Goal: Information Seeking & Learning: Learn about a topic

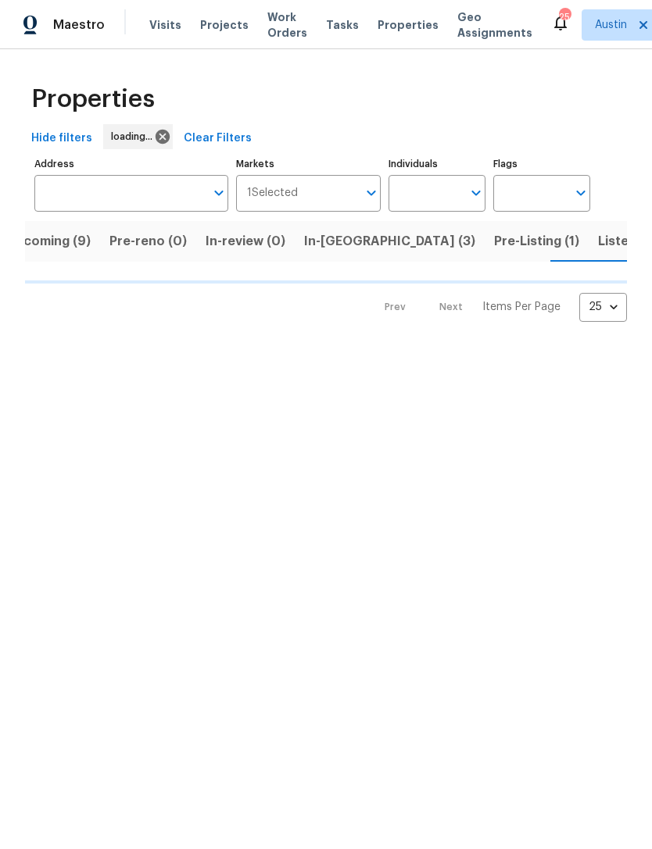
scroll to position [0, 34]
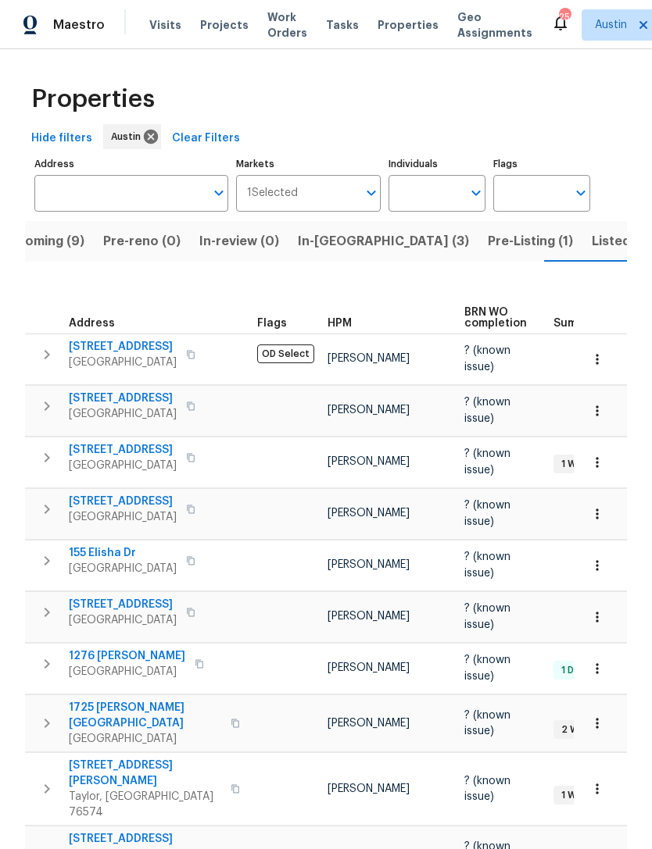
click at [592, 241] on span "Listed (32)" at bounding box center [625, 242] width 66 height 22
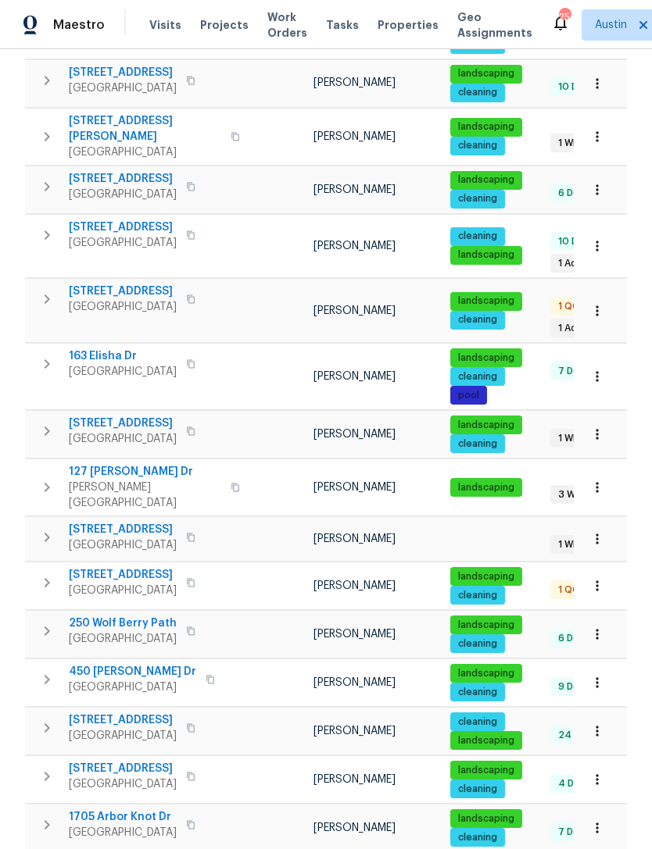
scroll to position [318, 0]
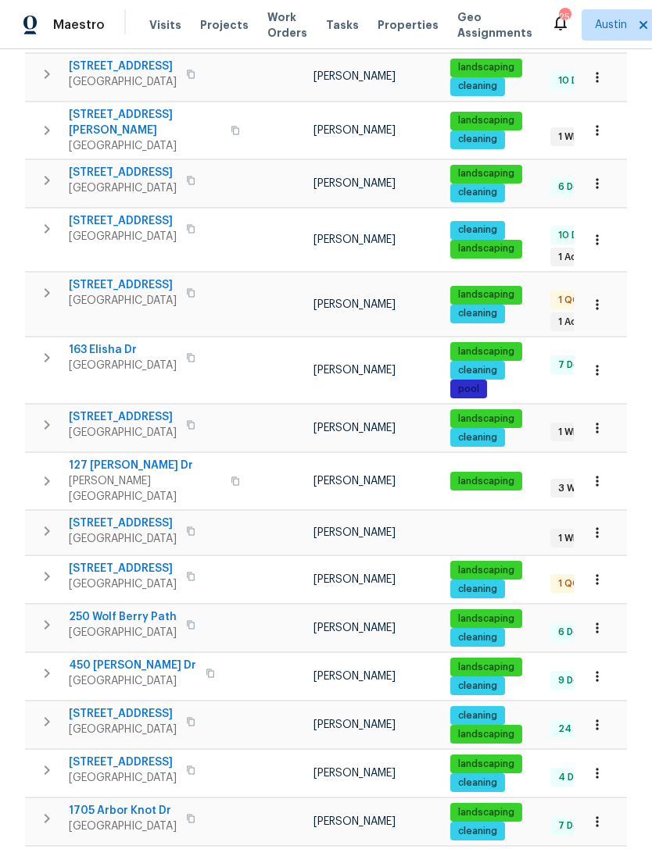
click at [74, 516] on span "[STREET_ADDRESS]" at bounding box center [123, 524] width 108 height 16
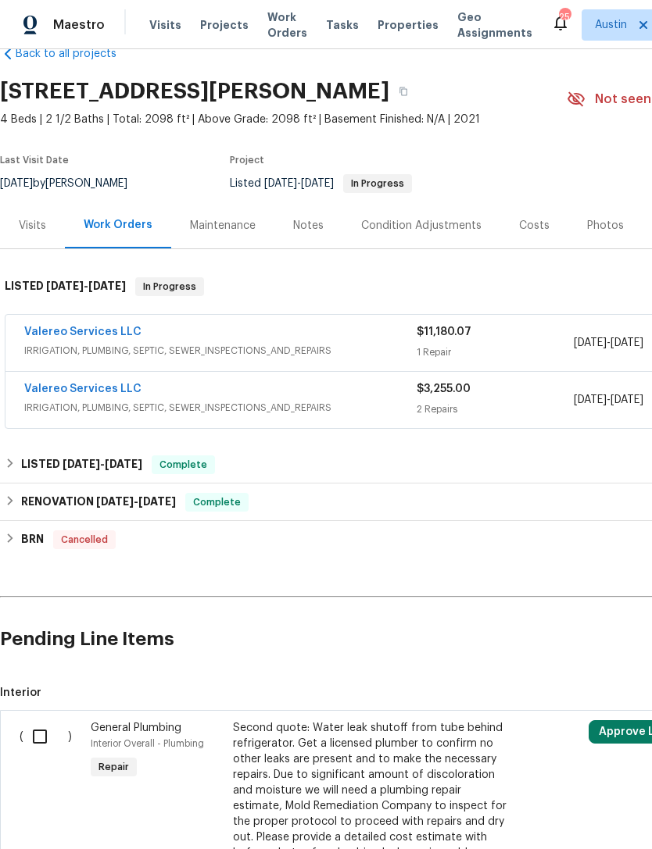
scroll to position [24, 0]
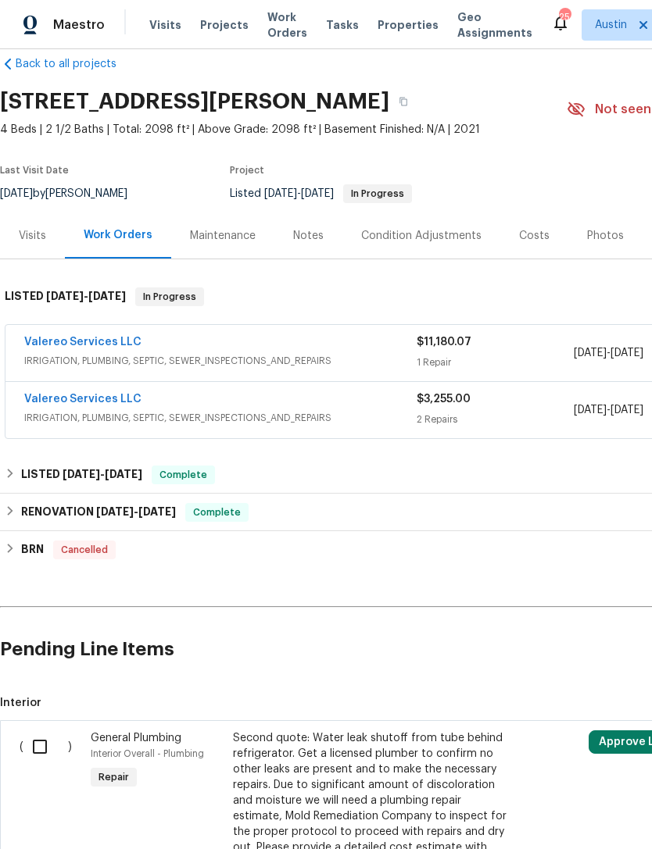
click at [306, 235] on div "Notes" at bounding box center [308, 236] width 30 height 16
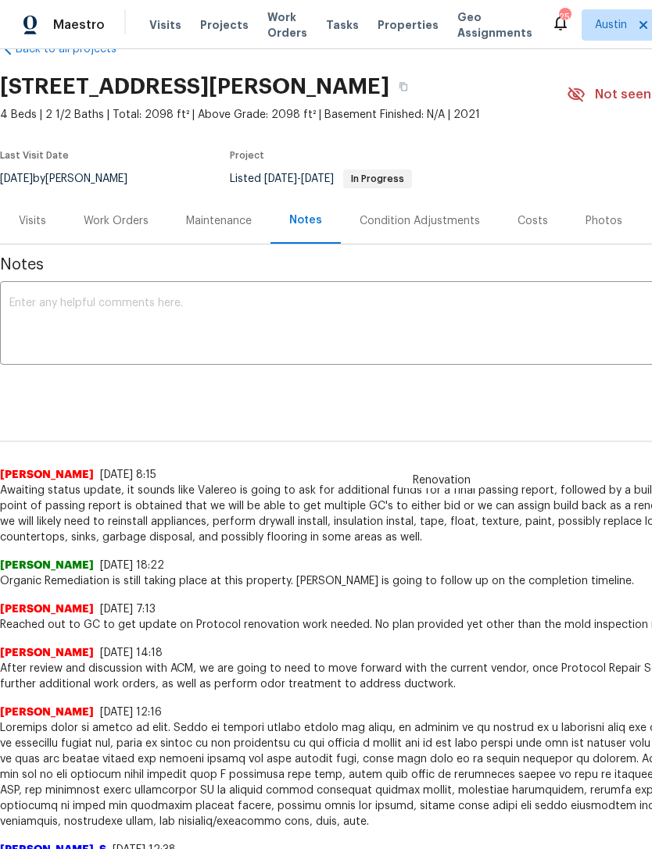
scroll to position [40, 0]
click at [126, 222] on div "Work Orders" at bounding box center [116, 221] width 65 height 16
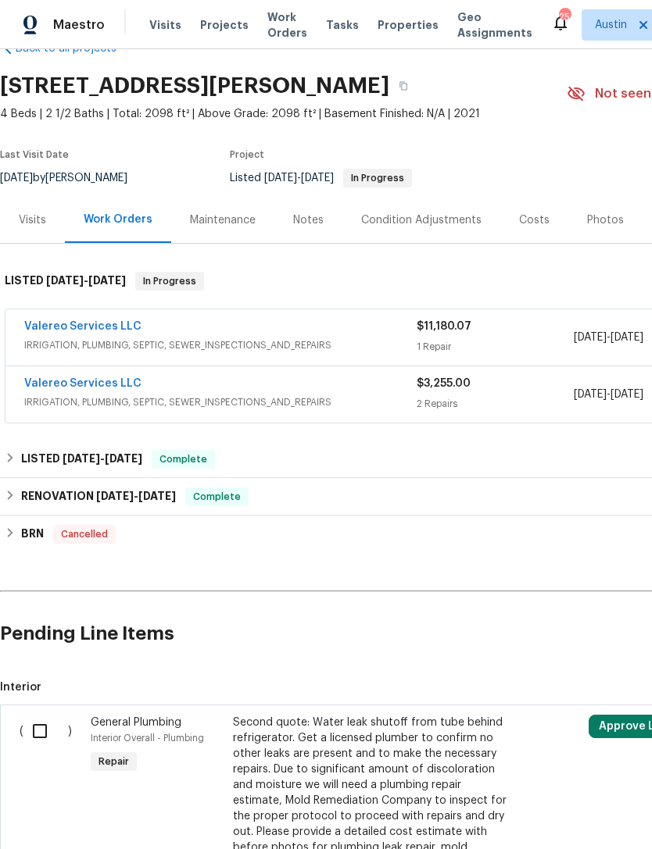
click at [123, 384] on link "Valereo Services LLC" at bounding box center [82, 383] width 117 height 11
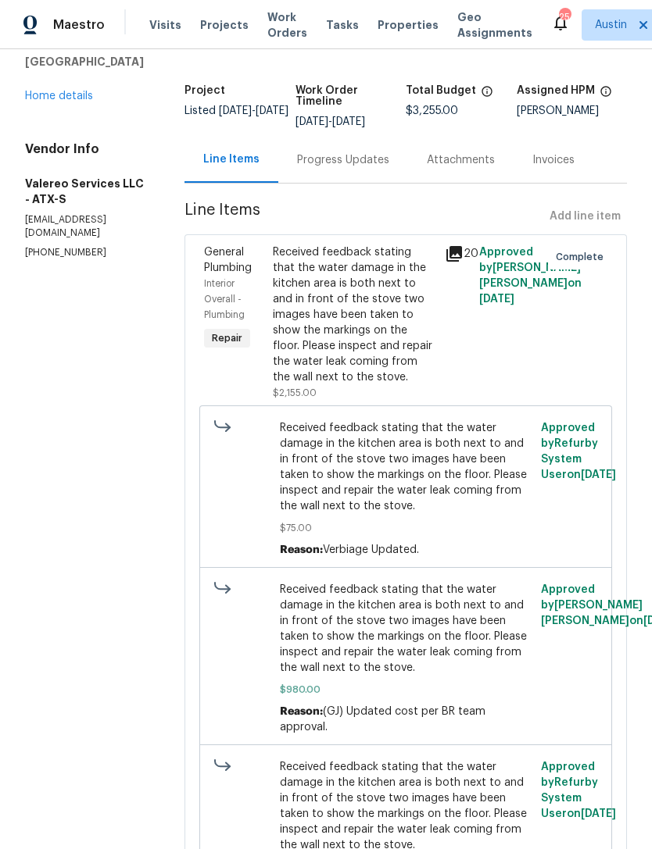
scroll to position [78, 0]
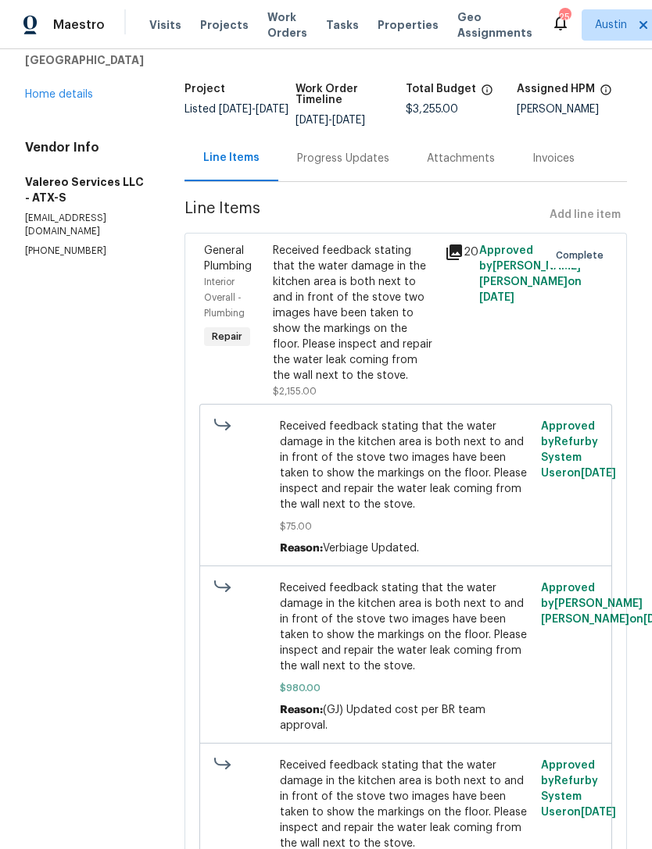
click at [445, 257] on icon at bounding box center [454, 252] width 19 height 19
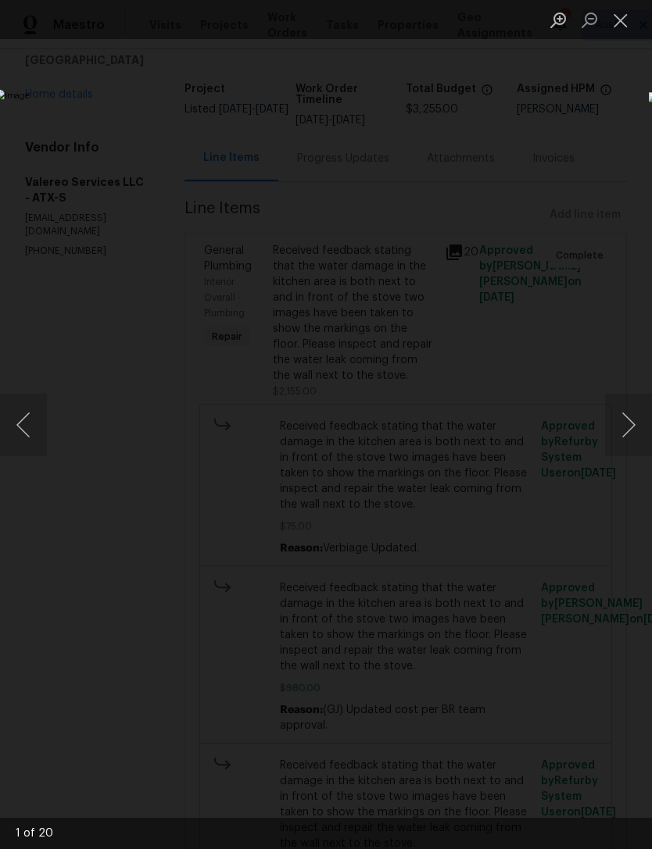
click at [624, 394] on button "Next image" at bounding box center [628, 425] width 47 height 63
click at [619, 405] on button "Next image" at bounding box center [628, 425] width 47 height 63
click at [622, 431] on button "Next image" at bounding box center [628, 425] width 47 height 63
click at [621, 427] on button "Next image" at bounding box center [628, 425] width 47 height 63
click at [620, 421] on button "Next image" at bounding box center [628, 425] width 47 height 63
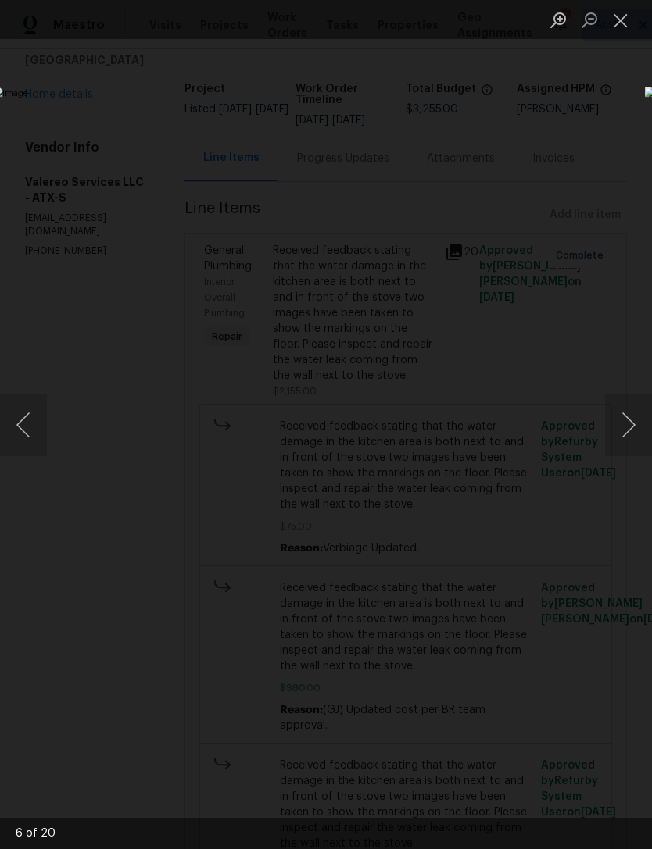
click at [620, 428] on button "Next image" at bounding box center [628, 425] width 47 height 63
click at [620, 420] on button "Next image" at bounding box center [628, 425] width 47 height 63
click at [615, 431] on button "Next image" at bounding box center [628, 425] width 47 height 63
click at [616, 424] on button "Next image" at bounding box center [628, 425] width 47 height 63
click at [616, 422] on button "Next image" at bounding box center [628, 425] width 47 height 63
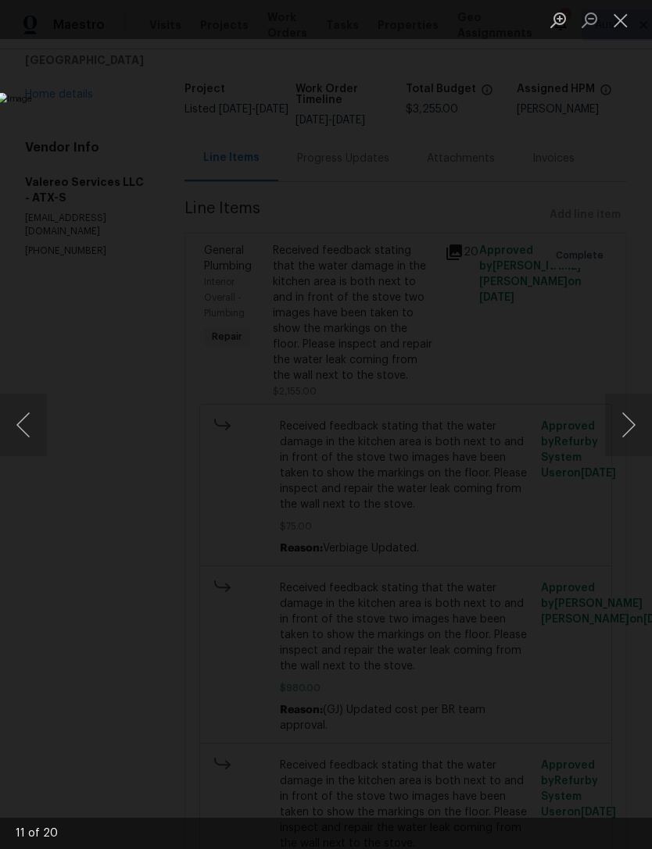
click at [614, 428] on button "Next image" at bounding box center [628, 425] width 47 height 63
click at [617, 432] on button "Next image" at bounding box center [628, 425] width 47 height 63
click at [627, 431] on button "Next image" at bounding box center [628, 425] width 47 height 63
click at [624, 425] on button "Next image" at bounding box center [628, 425] width 47 height 63
click at [629, 423] on button "Next image" at bounding box center [628, 425] width 47 height 63
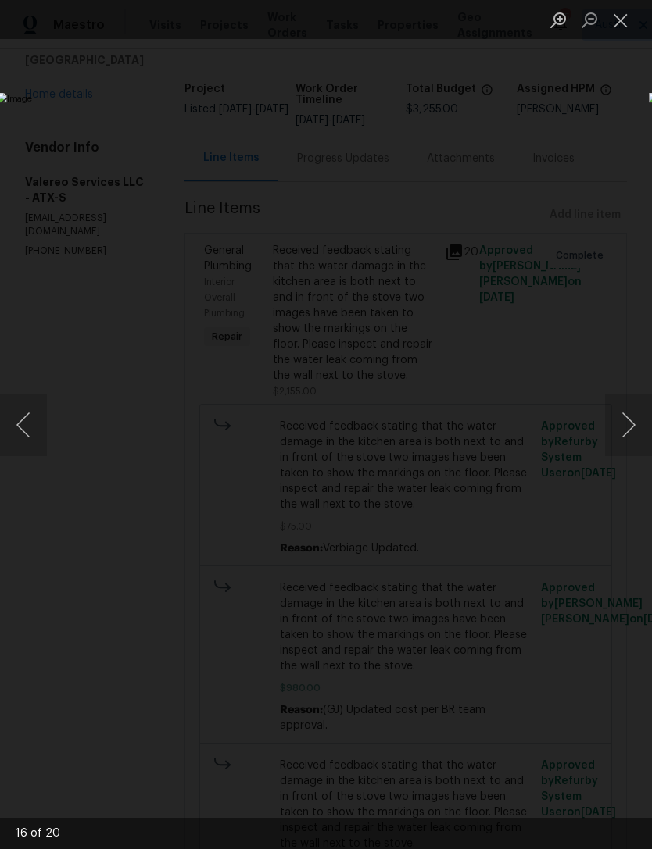
click at [624, 422] on button "Next image" at bounding box center [628, 425] width 47 height 63
click at [618, 422] on button "Next image" at bounding box center [628, 425] width 47 height 63
click at [617, 423] on button "Next image" at bounding box center [628, 425] width 47 height 63
click at [616, 420] on button "Next image" at bounding box center [628, 425] width 47 height 63
click at [633, 447] on button "Next image" at bounding box center [628, 425] width 47 height 63
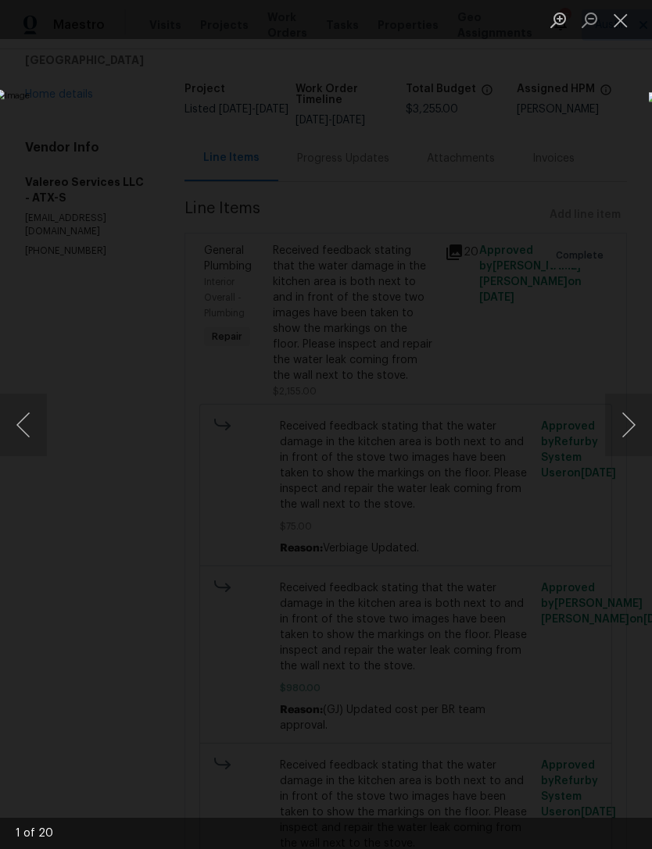
click at [616, 34] on button "Close lightbox" at bounding box center [620, 19] width 31 height 27
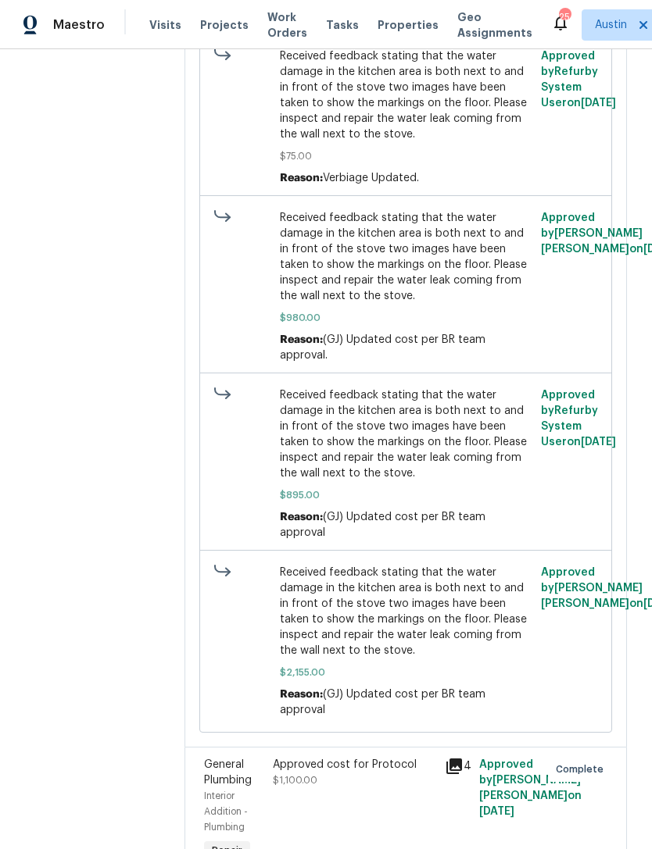
scroll to position [448, 0]
click at [324, 758] on div "Approved cost for Protocol $1,100.00" at bounding box center [354, 773] width 163 height 31
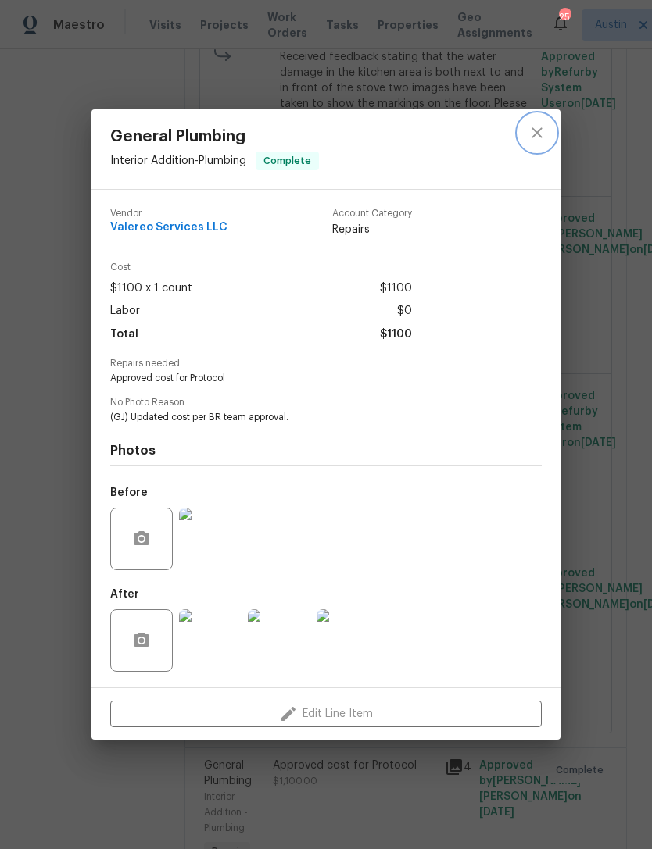
click at [545, 123] on icon "close" at bounding box center [537, 132] width 19 height 19
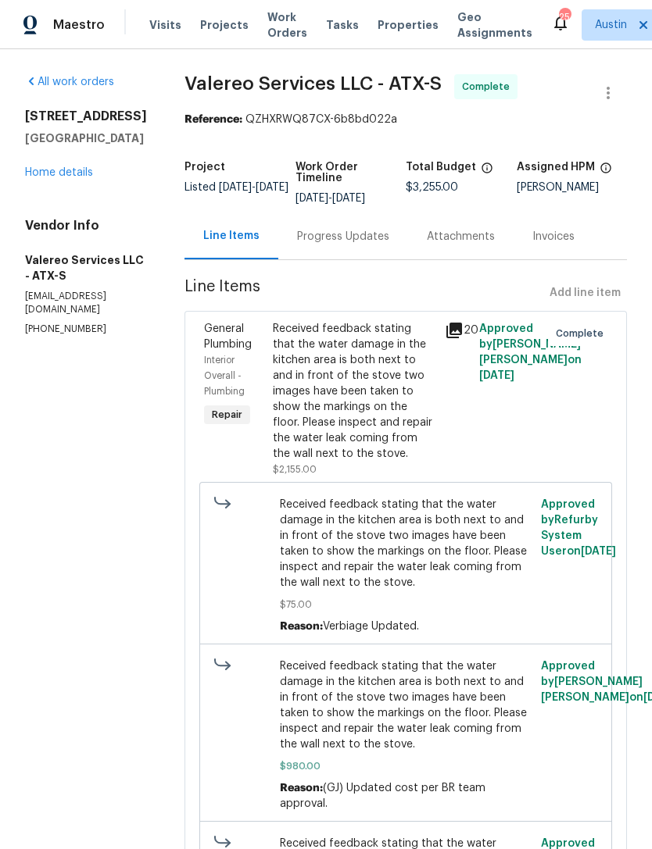
scroll to position [0, 0]
click at [82, 178] on link "Home details" at bounding box center [59, 172] width 68 height 11
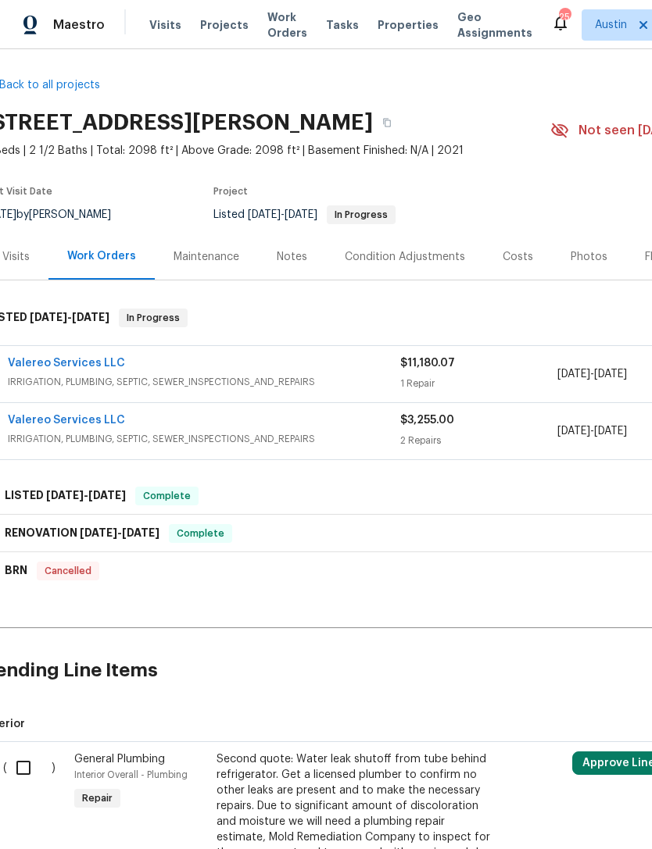
scroll to position [3, 13]
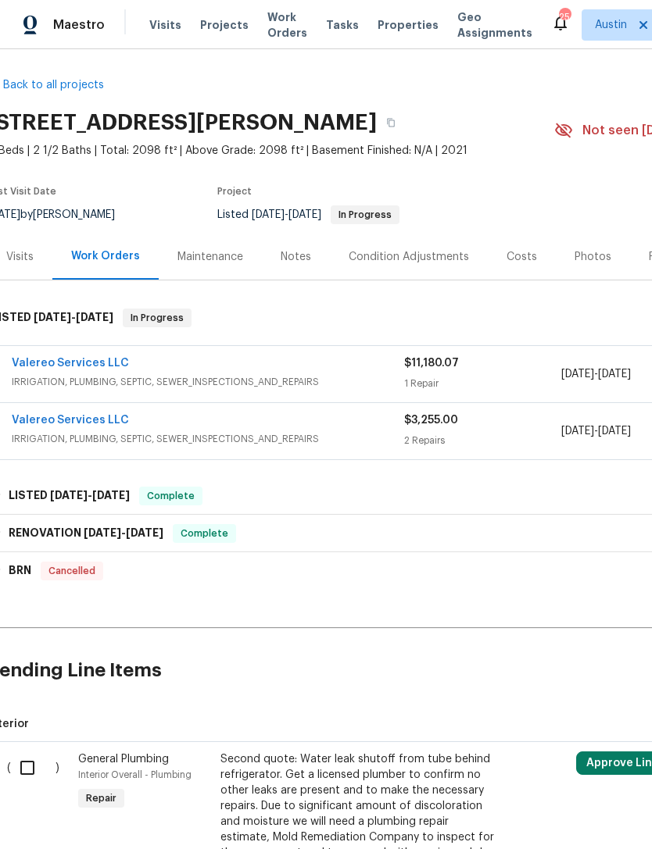
click at [149, 371] on div "Valereo Services LLC" at bounding box center [208, 365] width 392 height 19
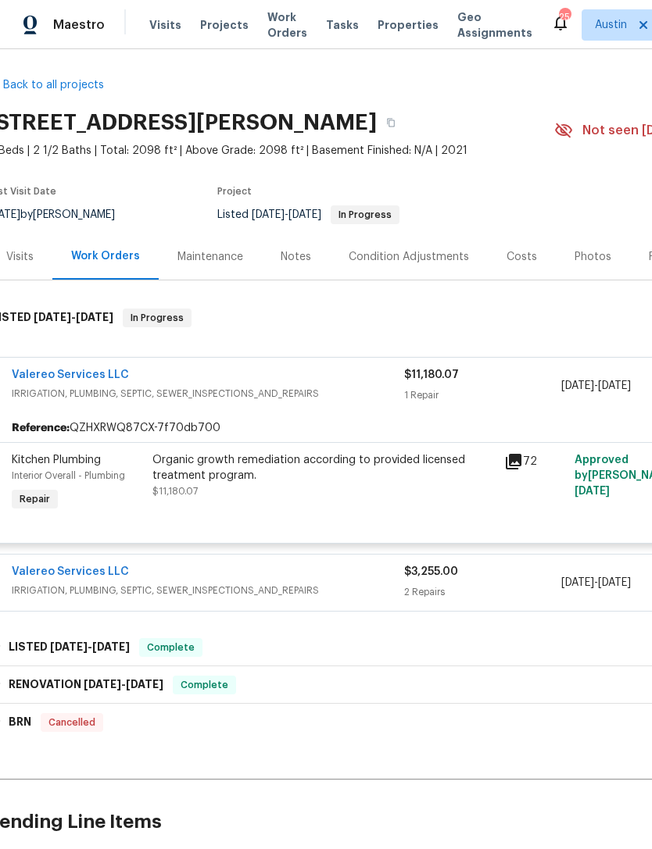
click at [104, 374] on link "Valereo Services LLC" at bounding box center [70, 375] width 117 height 11
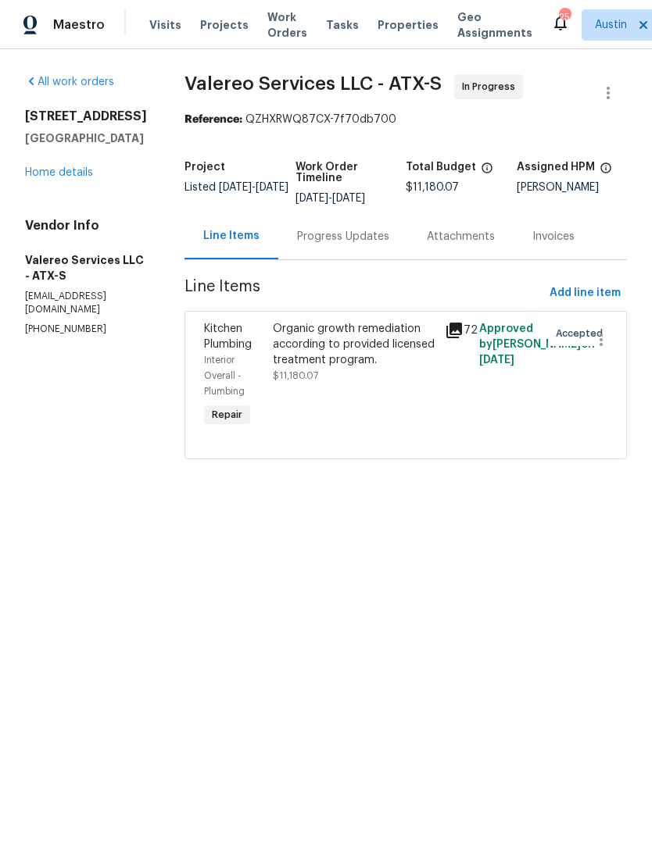
click at [455, 338] on icon at bounding box center [454, 331] width 16 height 16
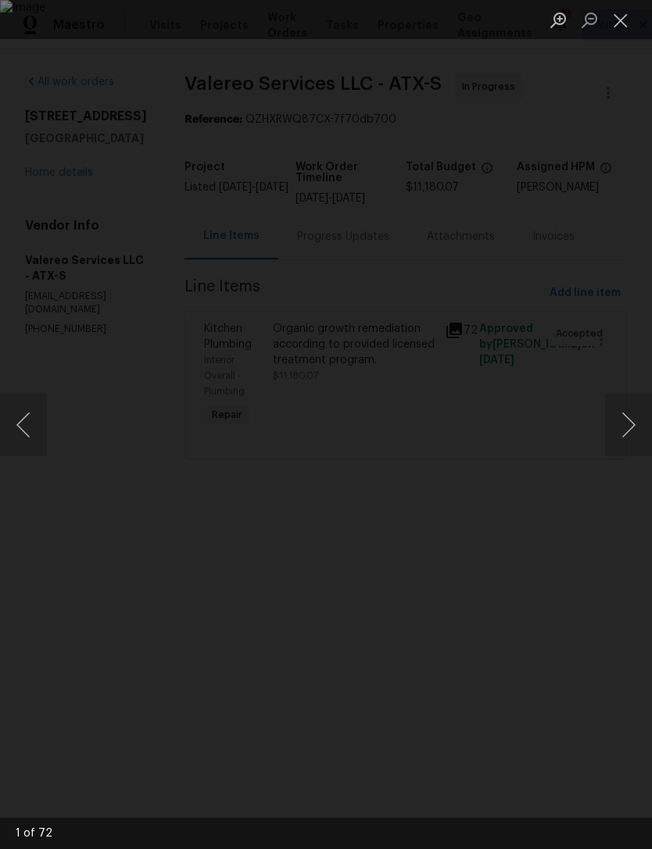
click at [542, 224] on div "Lightbox" at bounding box center [326, 424] width 652 height 849
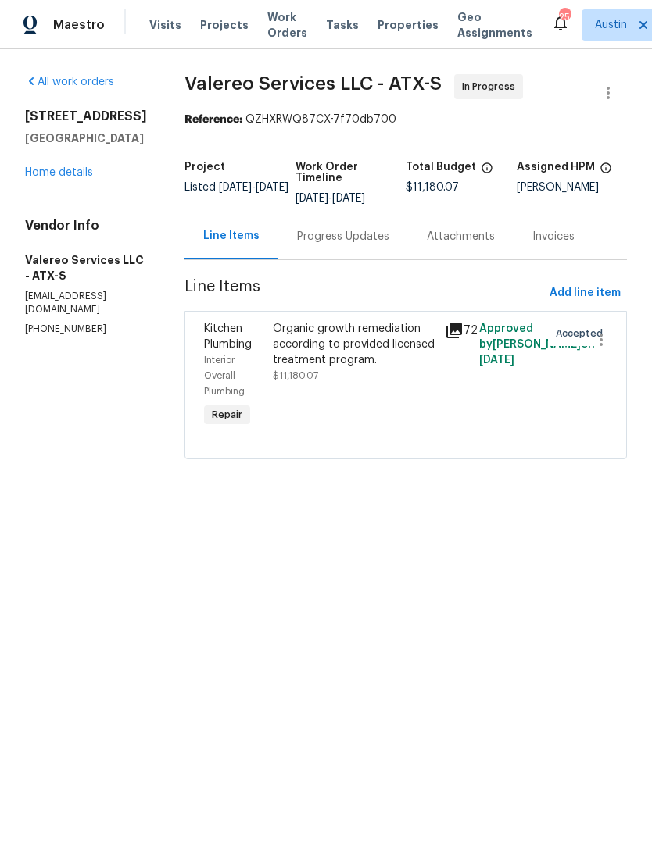
click at [451, 334] on icon at bounding box center [454, 331] width 16 height 16
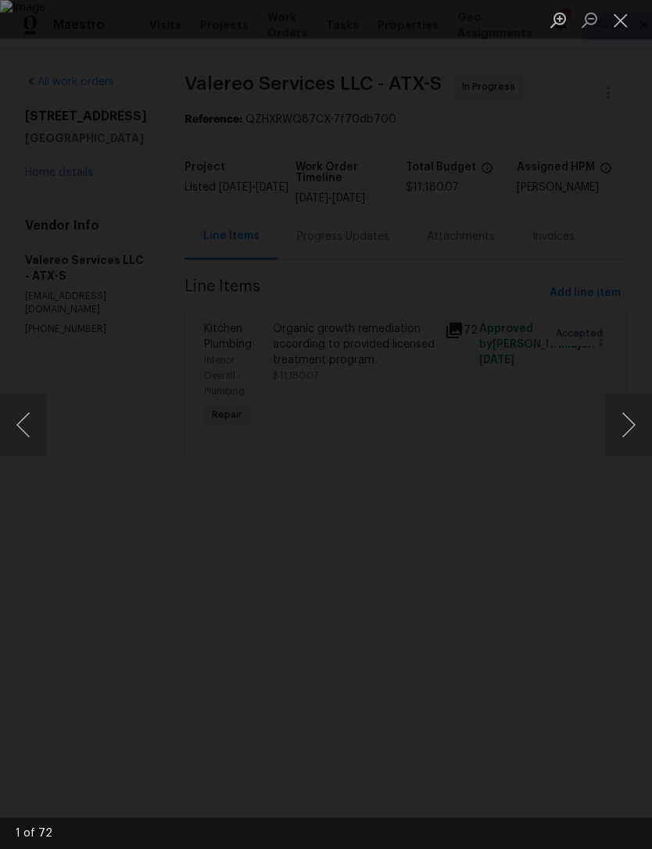
click at [632, 436] on button "Next image" at bounding box center [628, 425] width 47 height 63
click at [632, 427] on button "Next image" at bounding box center [628, 425] width 47 height 63
click at [633, 432] on button "Next image" at bounding box center [628, 425] width 47 height 63
click at [635, 423] on button "Next image" at bounding box center [628, 425] width 47 height 63
click at [631, 420] on button "Next image" at bounding box center [628, 425] width 47 height 63
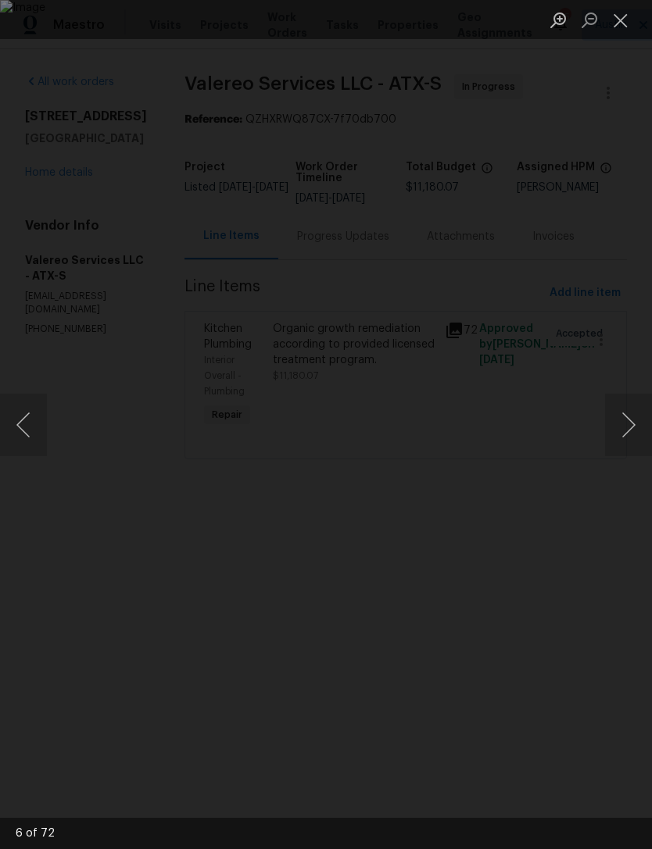
click at [629, 416] on button "Next image" at bounding box center [628, 425] width 47 height 63
click at [624, 406] on button "Next image" at bounding box center [628, 425] width 47 height 63
click at [628, 412] on button "Next image" at bounding box center [628, 425] width 47 height 63
click at [624, 413] on button "Next image" at bounding box center [628, 425] width 47 height 63
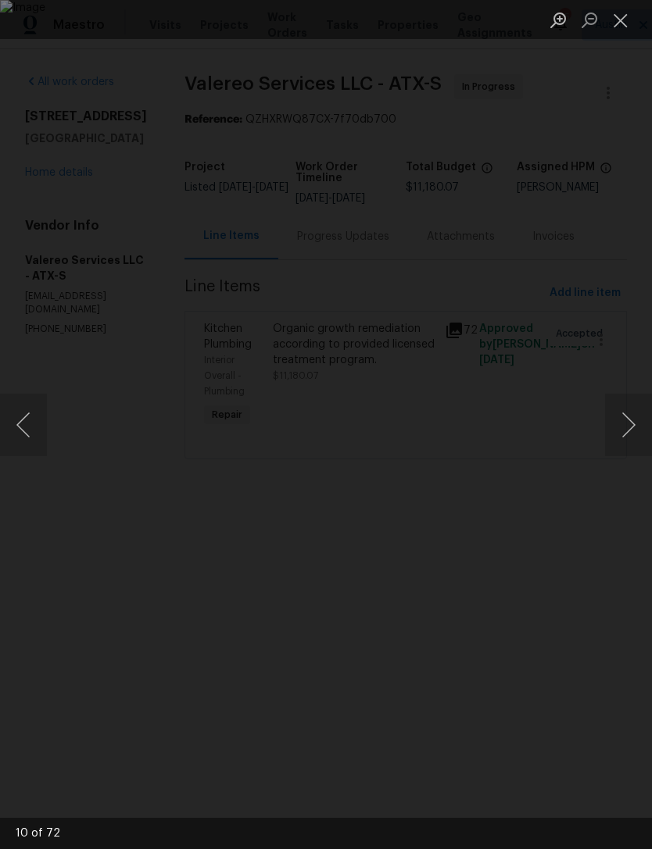
click at [625, 412] on button "Next image" at bounding box center [628, 425] width 47 height 63
click at [623, 411] on button "Next image" at bounding box center [628, 425] width 47 height 63
click at [623, 410] on button "Next image" at bounding box center [628, 425] width 47 height 63
click at [621, 411] on button "Next image" at bounding box center [628, 425] width 47 height 63
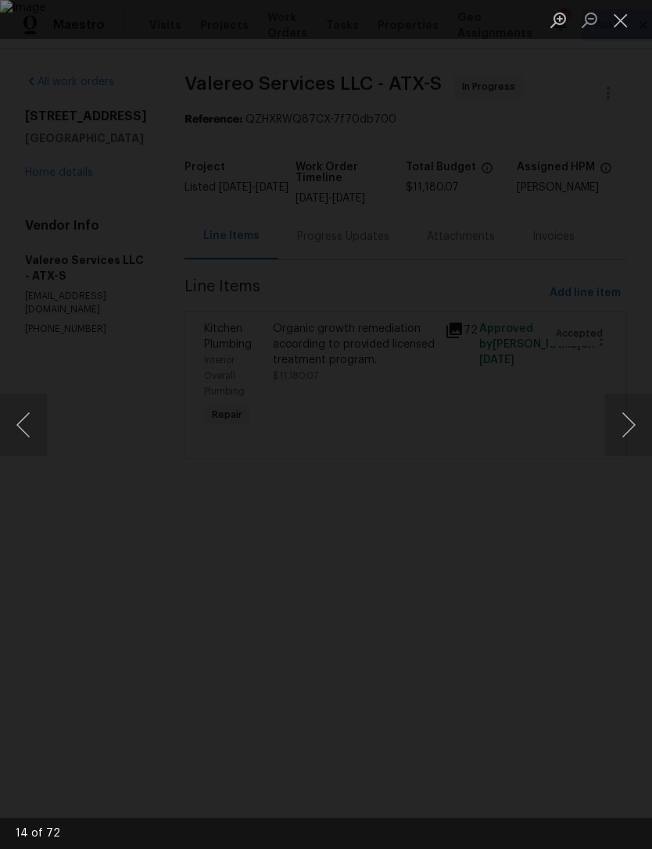
click at [625, 409] on button "Next image" at bounding box center [628, 425] width 47 height 63
click at [624, 402] on button "Next image" at bounding box center [628, 425] width 47 height 63
click at [625, 410] on button "Next image" at bounding box center [628, 425] width 47 height 63
click at [622, 416] on button "Next image" at bounding box center [628, 425] width 47 height 63
click at [624, 413] on button "Next image" at bounding box center [628, 425] width 47 height 63
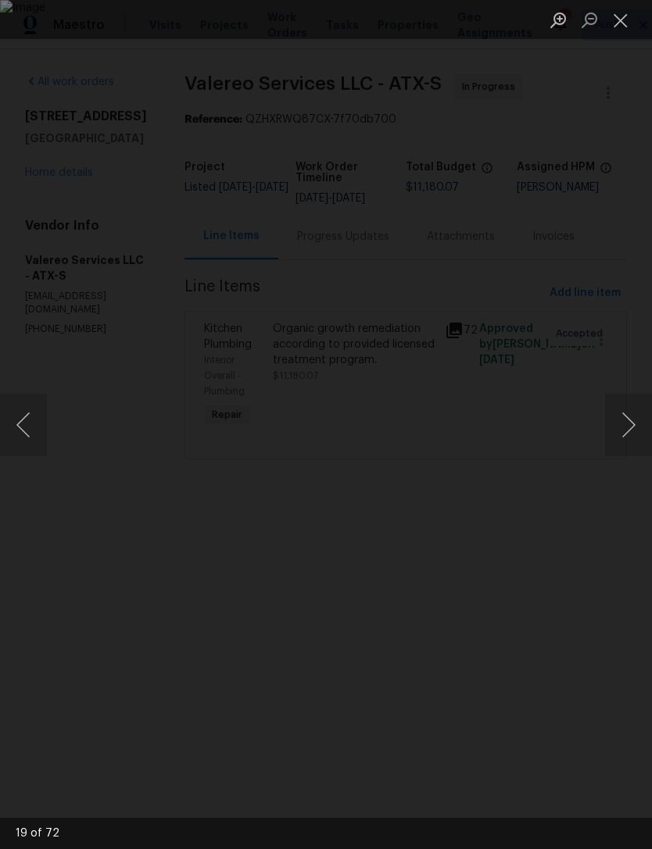
click at [624, 413] on button "Next image" at bounding box center [628, 425] width 47 height 63
click at [622, 415] on button "Next image" at bounding box center [628, 425] width 47 height 63
click at [627, 413] on button "Next image" at bounding box center [628, 425] width 47 height 63
click at [626, 411] on button "Next image" at bounding box center [628, 425] width 47 height 63
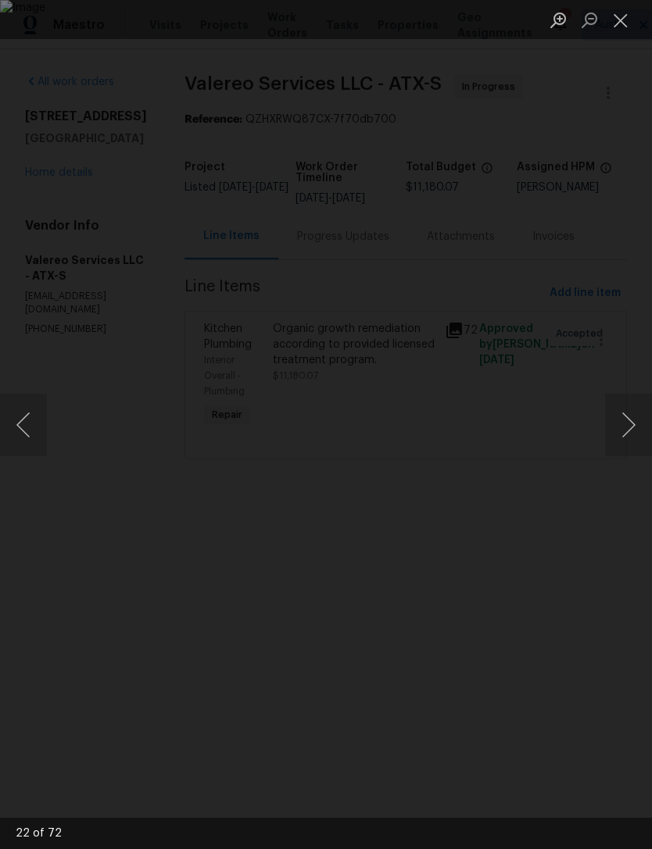
click at [624, 402] on button "Next image" at bounding box center [628, 425] width 47 height 63
click at [623, 404] on button "Next image" at bounding box center [628, 425] width 47 height 63
click at [595, 202] on div "Lightbox" at bounding box center [326, 424] width 652 height 849
